Goal: Task Accomplishment & Management: Use online tool/utility

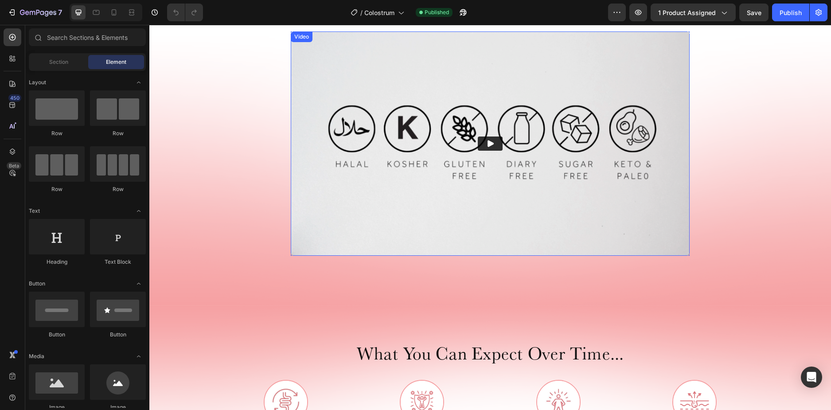
scroll to position [1152, 0]
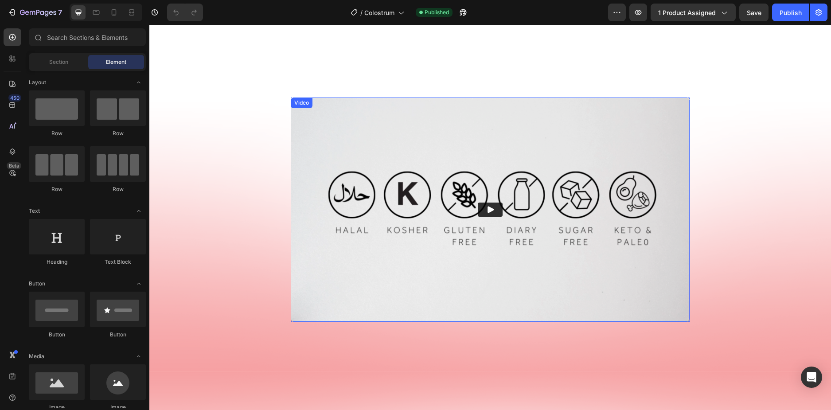
click at [489, 213] on icon "Play" at bounding box center [490, 209] width 9 height 9
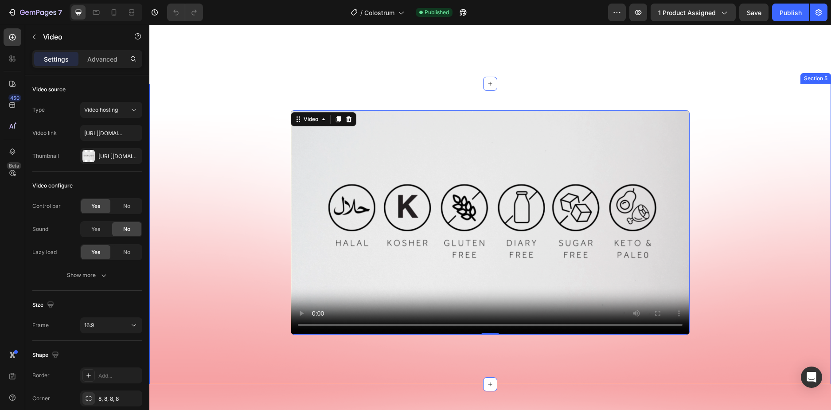
click at [210, 185] on div "Video 0 Row Row" at bounding box center [490, 229] width 682 height 238
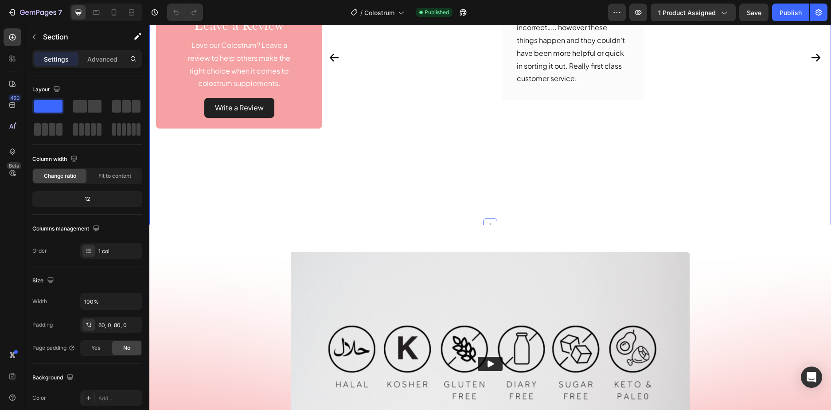
scroll to position [1175, 0]
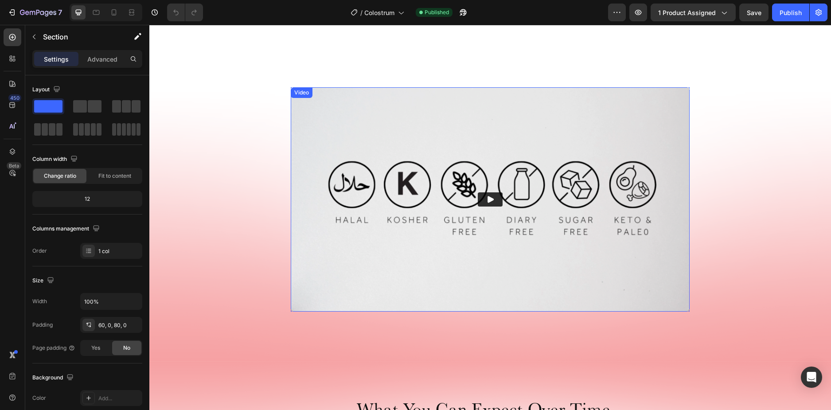
click at [486, 195] on icon "Play" at bounding box center [490, 199] width 9 height 9
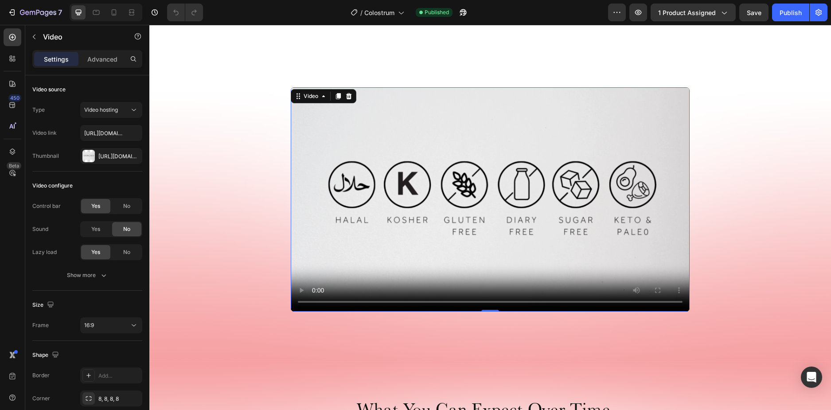
click at [481, 180] on video at bounding box center [490, 199] width 399 height 224
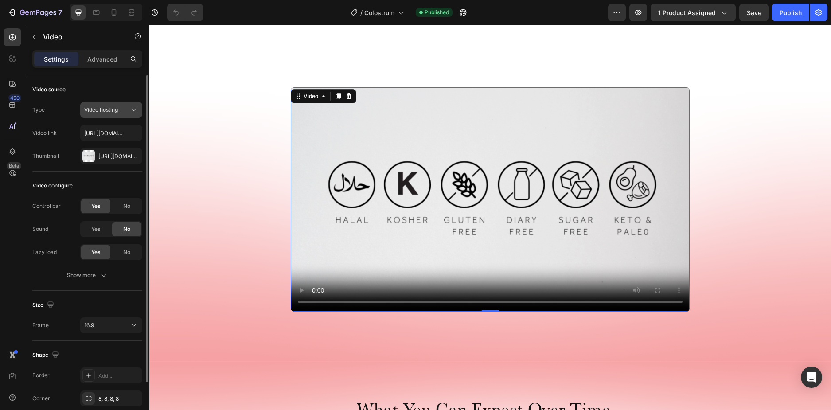
click at [132, 112] on icon at bounding box center [133, 109] width 9 height 9
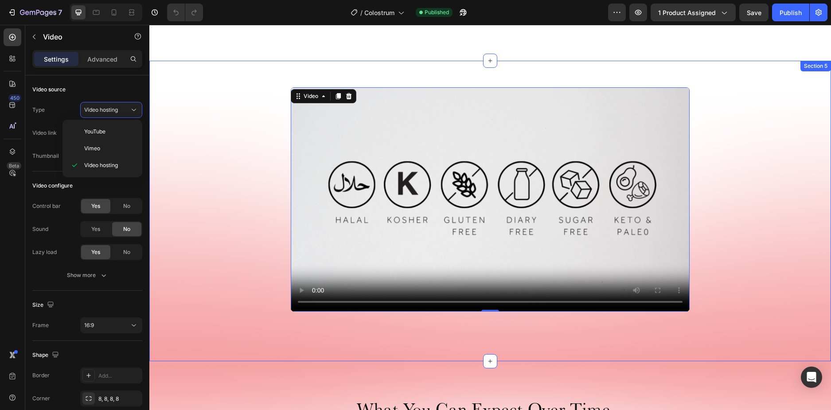
click at [217, 113] on div "Video 0 Row Row" at bounding box center [490, 206] width 682 height 238
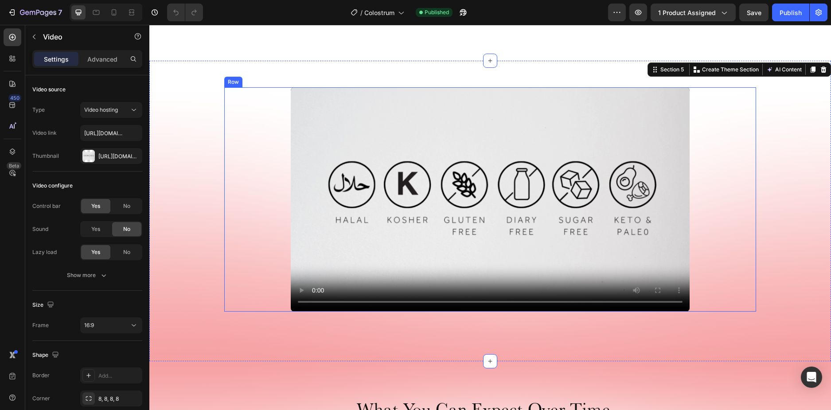
click at [400, 168] on video at bounding box center [490, 199] width 399 height 224
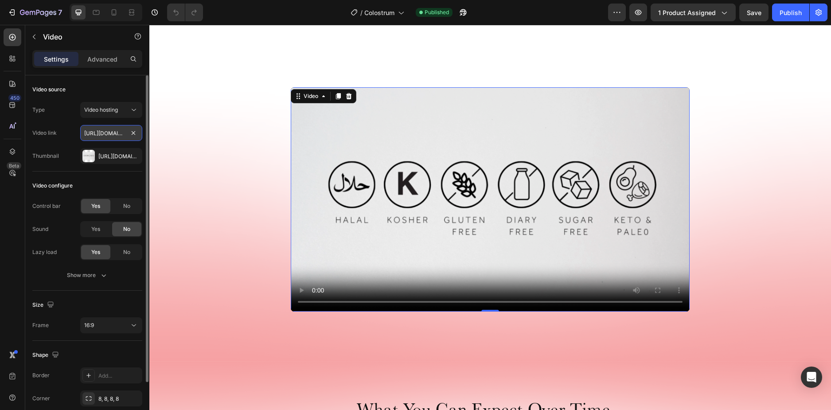
click at [110, 132] on input "[URL][DOMAIN_NAME]" at bounding box center [111, 133] width 62 height 16
click at [105, 162] on div "[URL][DOMAIN_NAME]" at bounding box center [111, 156] width 62 height 16
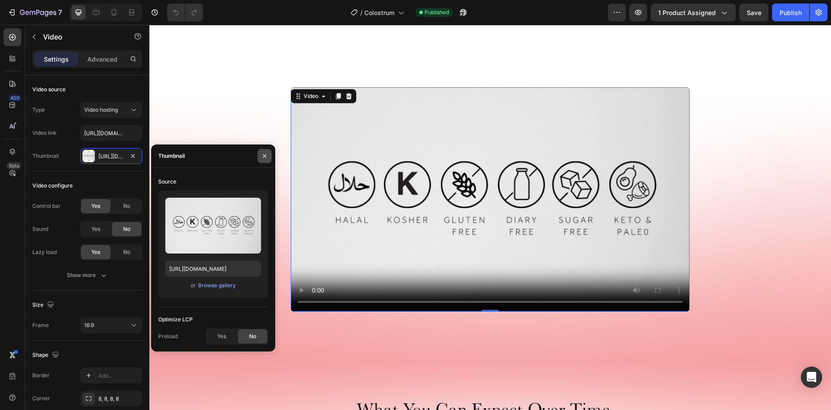
click at [264, 158] on icon "button" at bounding box center [264, 155] width 7 height 7
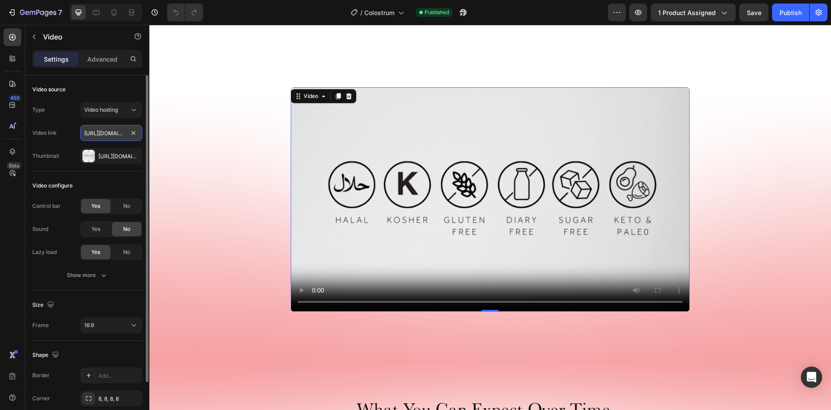
click at [110, 135] on input "[URL][DOMAIN_NAME]" at bounding box center [111, 133] width 62 height 16
click at [111, 135] on input "[URL][DOMAIN_NAME]" at bounding box center [111, 133] width 62 height 16
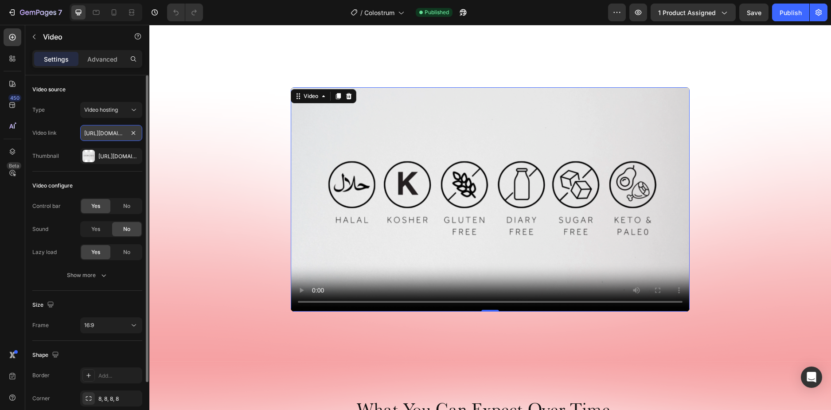
click at [97, 136] on input "[URL][DOMAIN_NAME]" at bounding box center [111, 133] width 62 height 16
paste input "d8b3dad185a6434bb5a117100174de35"
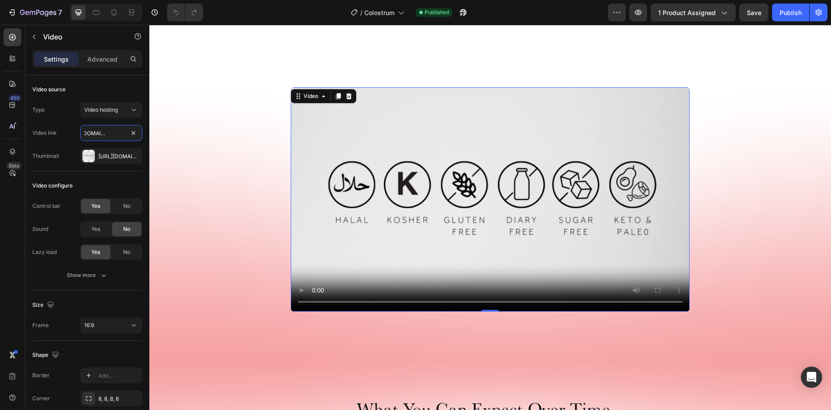
type input "[URL][DOMAIN_NAME]"
click at [646, 15] on button "button" at bounding box center [638, 13] width 18 height 18
click at [637, 7] on button "button" at bounding box center [638, 13] width 18 height 18
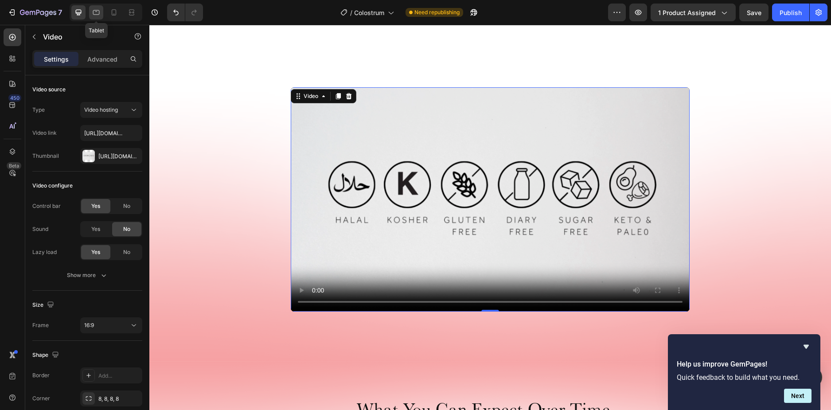
click at [92, 13] on icon at bounding box center [96, 12] width 9 height 9
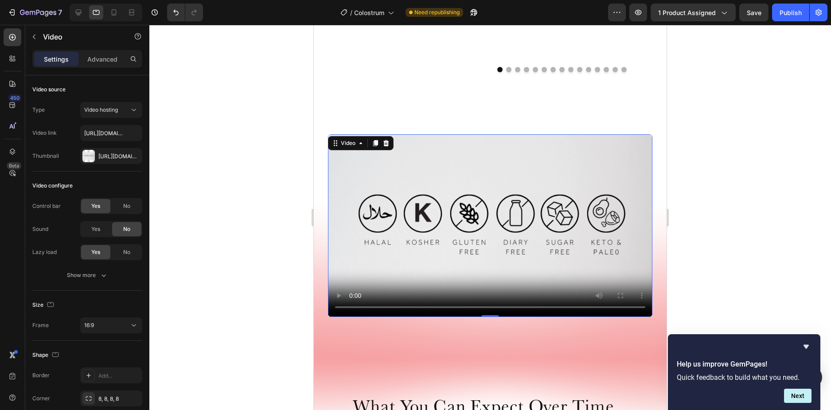
scroll to position [1035, 0]
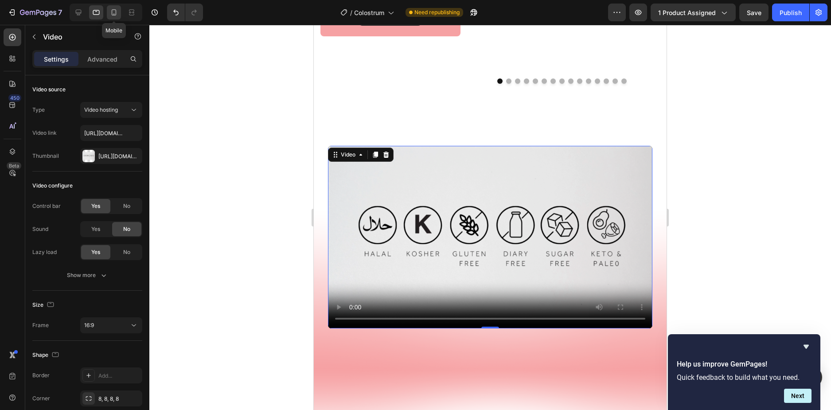
click at [117, 13] on icon at bounding box center [113, 12] width 9 height 9
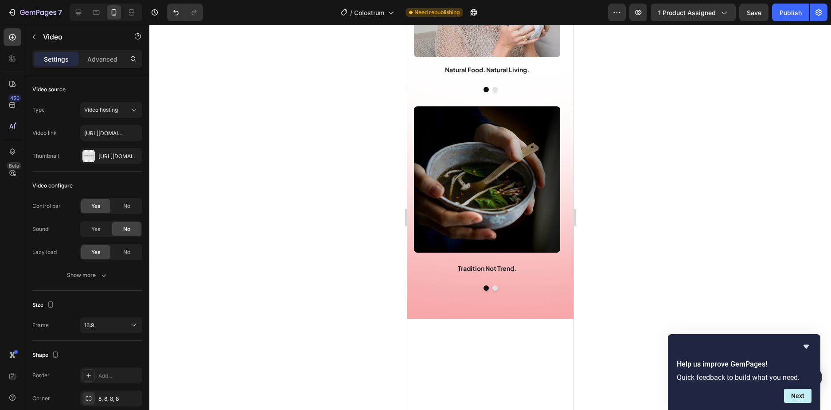
scroll to position [2814, 0]
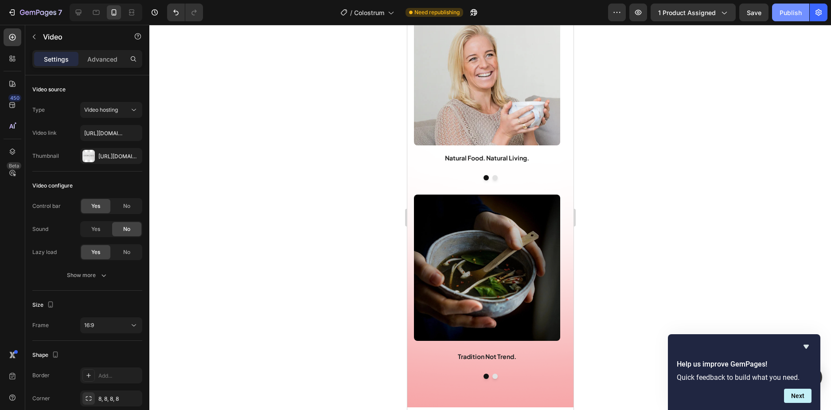
click at [788, 11] on div "Publish" at bounding box center [790, 12] width 22 height 9
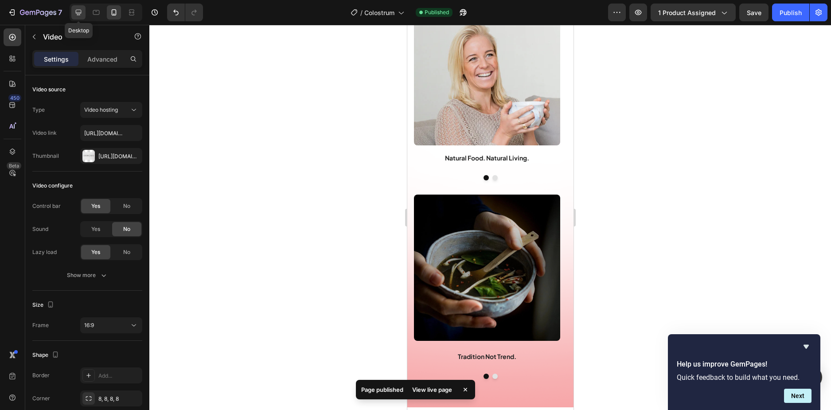
click at [81, 10] on icon at bounding box center [78, 12] width 9 height 9
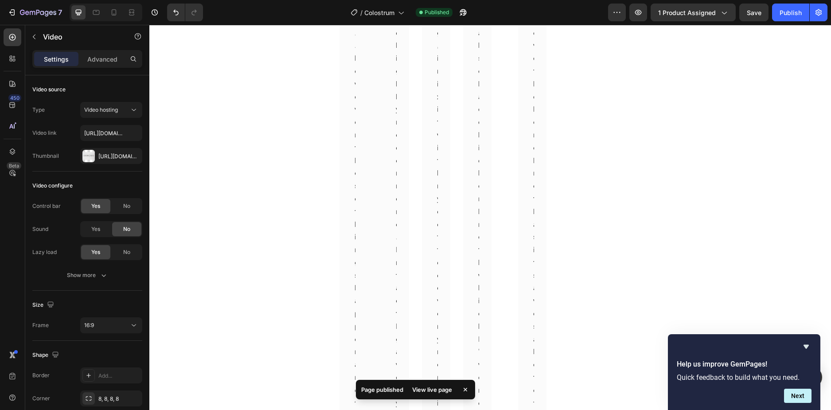
drag, startPoint x: 580, startPoint y: 3, endPoint x: 468, endPoint y: 9, distance: 111.8
click at [468, 9] on icon "button" at bounding box center [463, 12] width 9 height 9
